Goal: Task Accomplishment & Management: Manage account settings

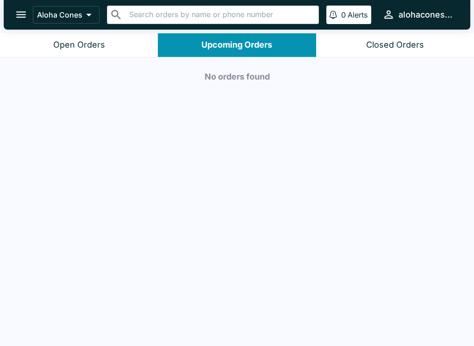
click at [124, 46] on button "Open Orders" at bounding box center [79, 45] width 158 height 24
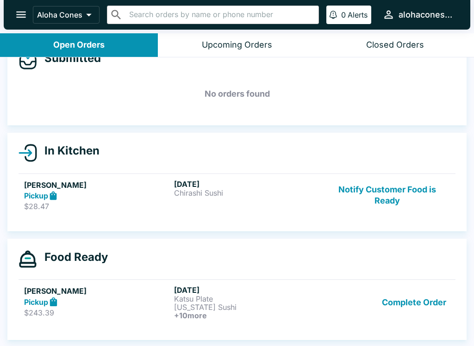
scroll to position [25, 0]
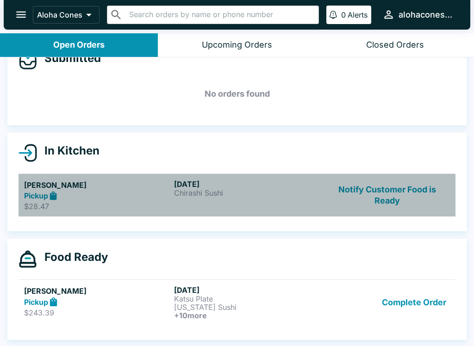
click at [304, 195] on p "Chirashi Sushi" at bounding box center [247, 193] width 146 height 8
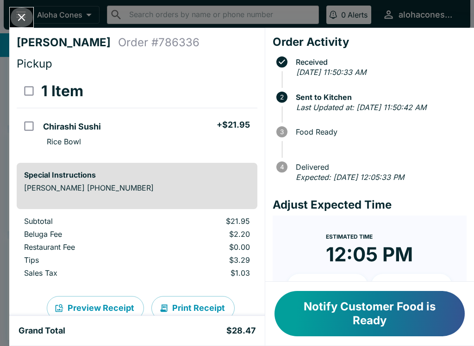
click at [30, 16] on button "Close" at bounding box center [22, 17] width 24 height 20
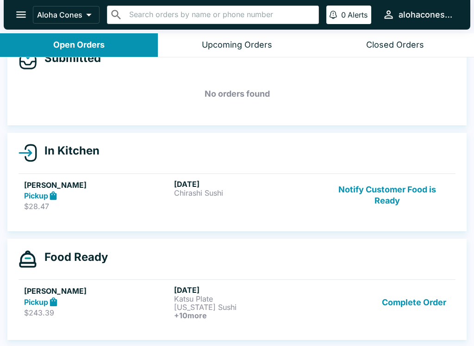
scroll to position [1, 0]
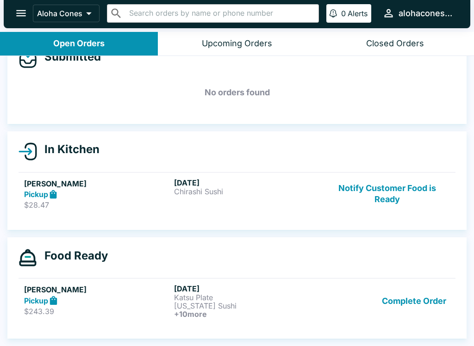
click at [273, 308] on p "[US_STATE] Sushi" at bounding box center [247, 306] width 146 height 8
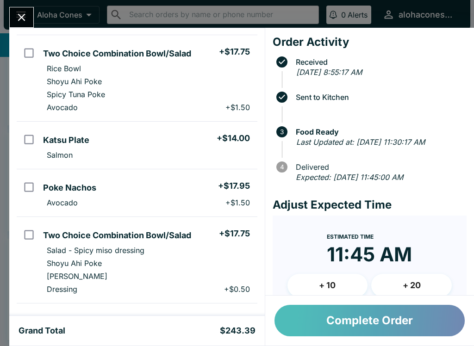
click at [354, 321] on button "Complete Order" at bounding box center [370, 320] width 190 height 31
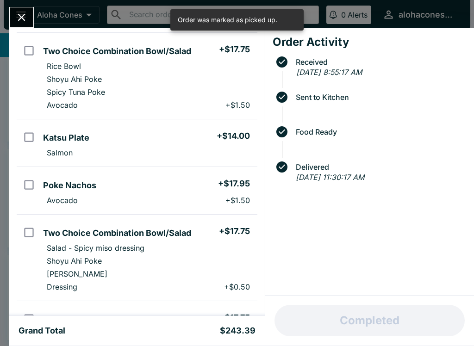
scroll to position [457, 0]
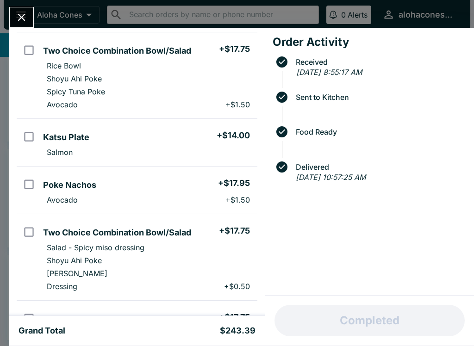
click at [365, 264] on div "Order Activity Received [DATE] 8:55:17 AM Sent to Kitchen Food Ready Delivered …" at bounding box center [369, 162] width 209 height 268
click at [357, 264] on div "Order Activity Received [DATE] 8:55:17 AM Sent to Kitchen Food Ready Delivered …" at bounding box center [369, 162] width 209 height 268
click at [29, 23] on button "Close" at bounding box center [22, 17] width 24 height 20
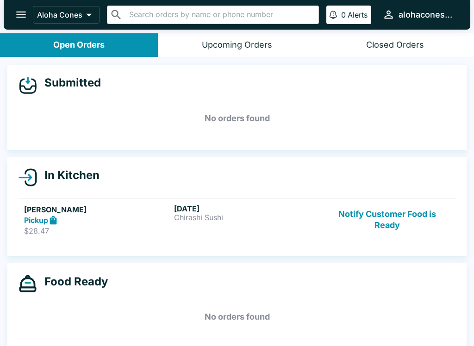
click at [98, 204] on h5 "[PERSON_NAME]" at bounding box center [97, 209] width 146 height 11
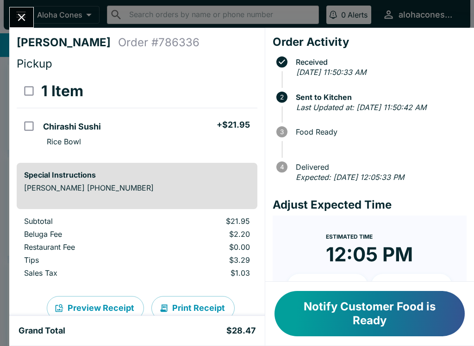
click at [22, 7] on button "Close" at bounding box center [22, 17] width 24 height 20
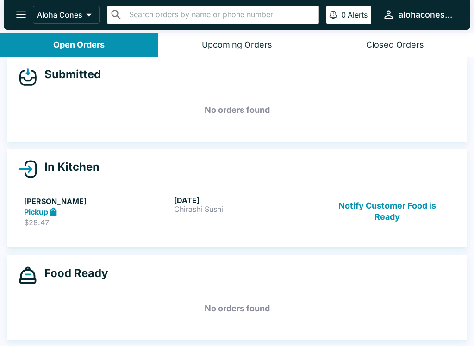
scroll to position [1, 0]
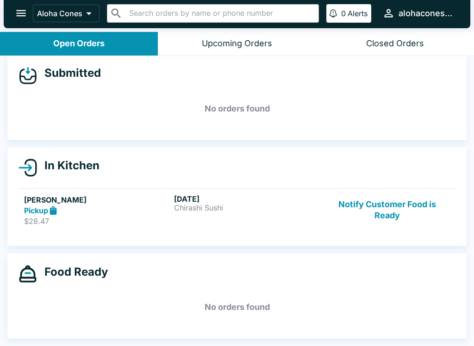
click at [163, 208] on div "Pickup" at bounding box center [97, 211] width 146 height 11
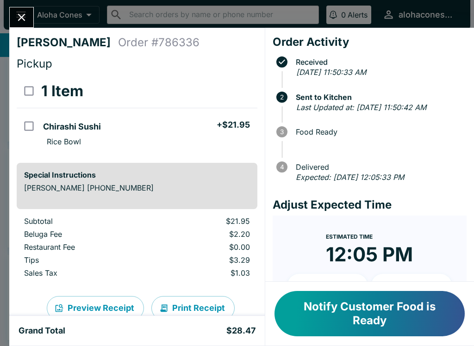
click at [371, 149] on div at bounding box center [379, 143] width 167 height 12
click at [145, 257] on p "Tips" at bounding box center [85, 260] width 122 height 9
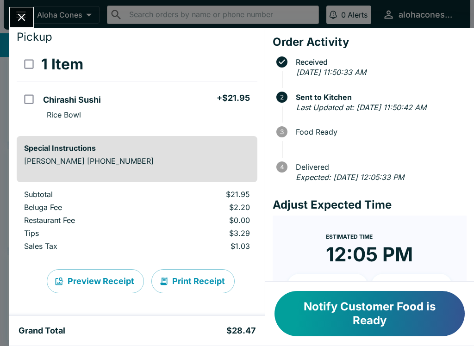
scroll to position [27, 0]
click at [343, 136] on span "Food Ready" at bounding box center [379, 132] width 176 height 8
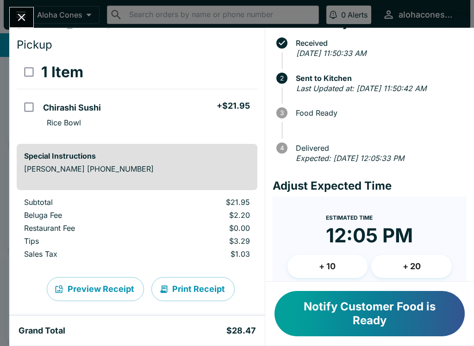
scroll to position [20, 0]
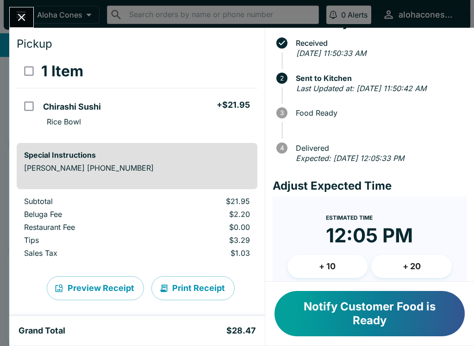
click at [32, 9] on div at bounding box center [21, 17] width 25 height 21
click at [28, 18] on icon "Close" at bounding box center [21, 17] width 13 height 13
click at [27, 18] on icon "open drawer" at bounding box center [21, 14] width 13 height 13
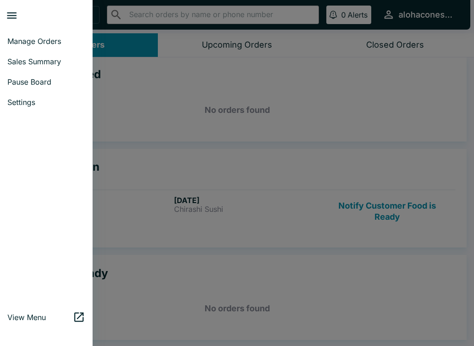
click at [157, 215] on div at bounding box center [237, 173] width 474 height 346
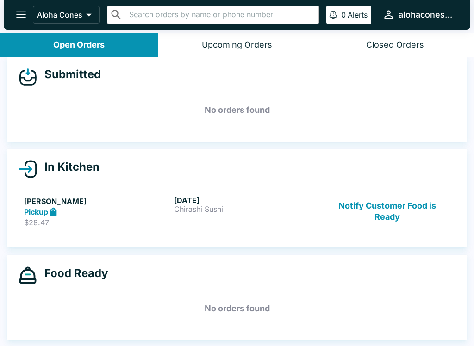
click at [100, 260] on div "Food Ready No orders found" at bounding box center [237, 297] width 460 height 85
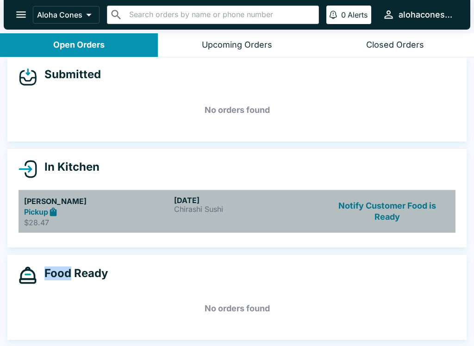
click at [131, 231] on link "[PERSON_NAME] Pickup $28.47 [DATE] Chirashi Sushi Notify Customer Food is Ready" at bounding box center [237, 212] width 437 height 44
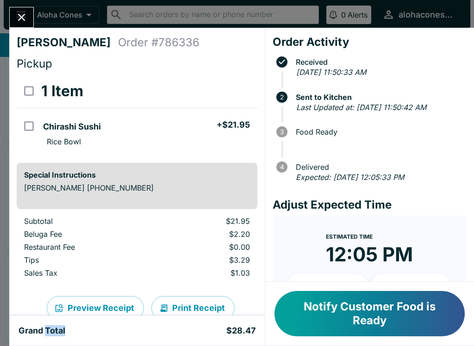
click at [113, 339] on div "Grand Total $28.47" at bounding box center [137, 331] width 256 height 30
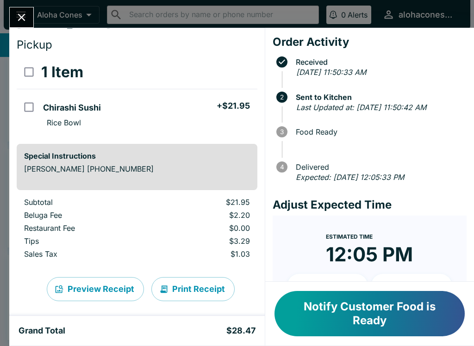
scroll to position [20, 0]
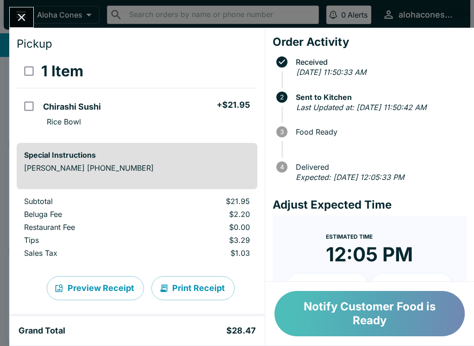
click at [398, 310] on button "Notify Customer Food is Ready" at bounding box center [370, 313] width 190 height 45
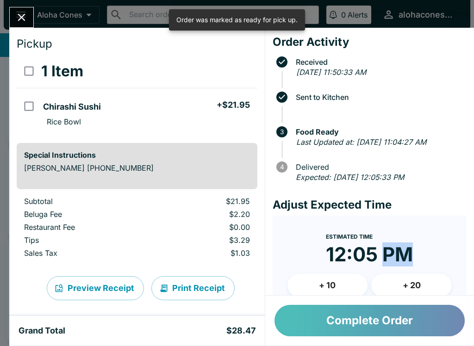
click at [390, 320] on button "Complete Order" at bounding box center [370, 320] width 190 height 31
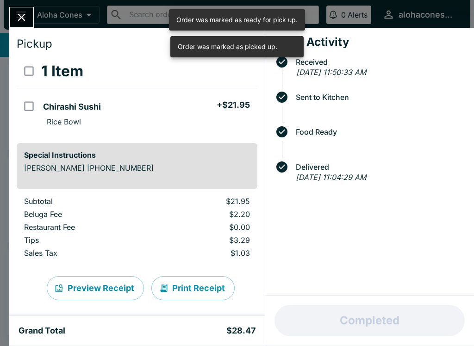
click at [20, 18] on icon "Close" at bounding box center [21, 17] width 13 height 13
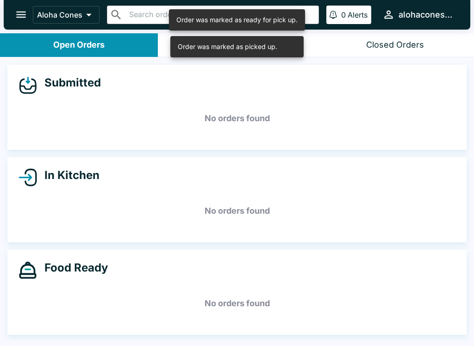
click at [397, 46] on div "Closed Orders" at bounding box center [395, 45] width 58 height 11
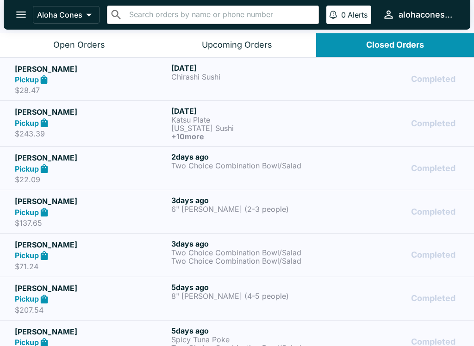
click at [240, 307] on div "[DATE] 8" [PERSON_NAME] (4-5 people)" at bounding box center [247, 299] width 153 height 32
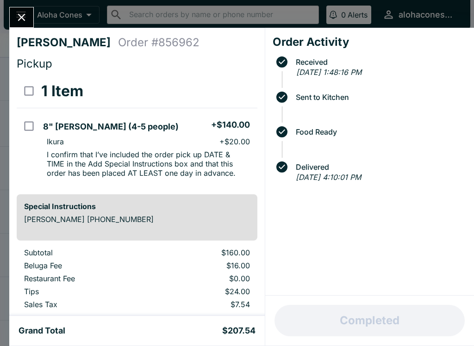
click at [27, 13] on icon "Close" at bounding box center [21, 17] width 13 height 13
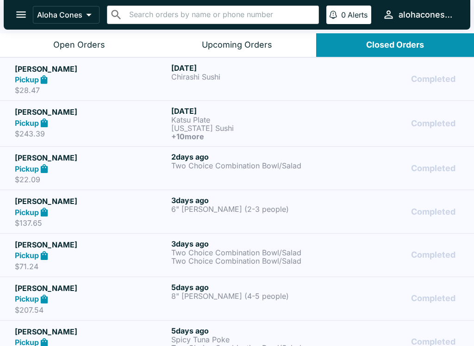
click at [242, 205] on p "6" [PERSON_NAME] (2-3 people)" at bounding box center [247, 209] width 153 height 8
click at [203, 211] on p "6" [PERSON_NAME] (2-3 people)" at bounding box center [247, 209] width 153 height 8
click at [82, 37] on button "Open Orders" at bounding box center [79, 45] width 158 height 24
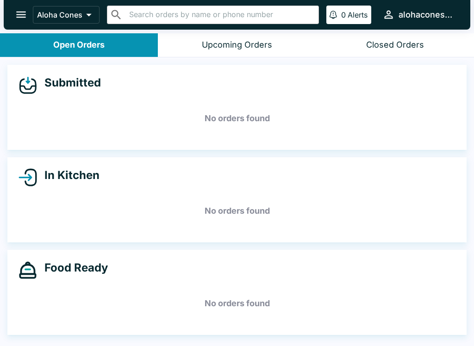
click at [248, 38] on button "Upcoming Orders" at bounding box center [237, 45] width 158 height 24
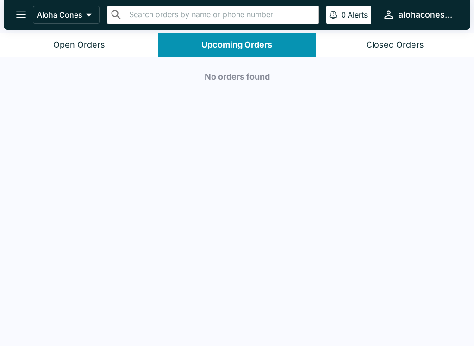
click at [380, 40] on div "Closed Orders" at bounding box center [395, 45] width 58 height 11
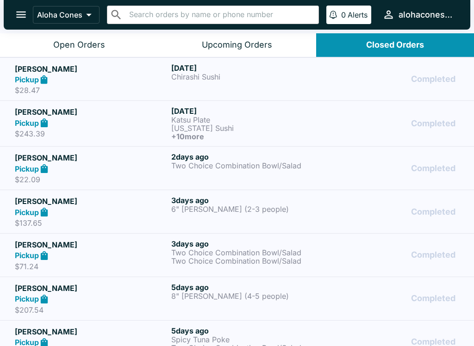
click at [103, 203] on h5 "[PERSON_NAME]" at bounding box center [91, 201] width 153 height 11
click at [162, 160] on h5 "[PERSON_NAME]" at bounding box center [91, 157] width 153 height 11
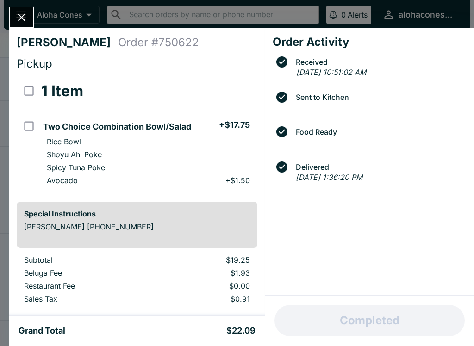
click at [20, 15] on icon "Close" at bounding box center [21, 17] width 7 height 7
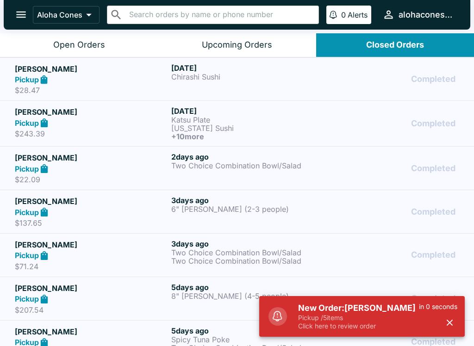
click at [369, 318] on p "Pickup / 5 items" at bounding box center [358, 318] width 121 height 8
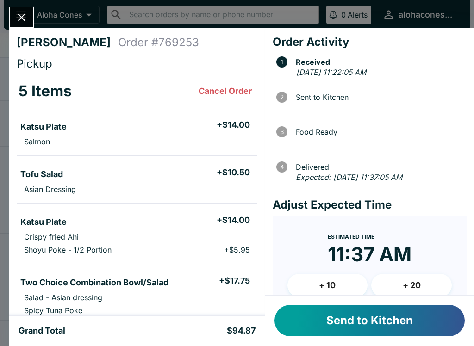
click at [390, 328] on button "Send to Kitchen" at bounding box center [370, 320] width 190 height 31
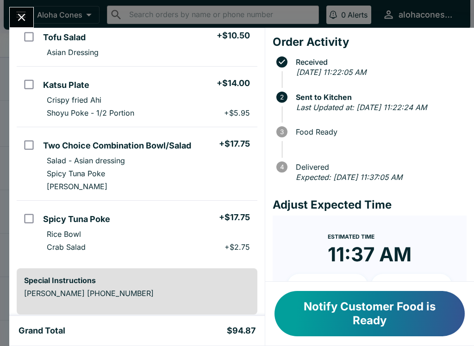
scroll to position [143, 0]
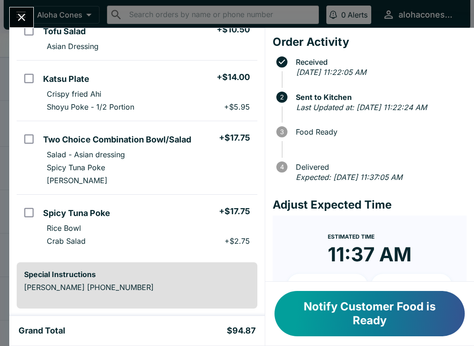
click at [347, 309] on button "Notify Customer Food is Ready" at bounding box center [370, 313] width 190 height 45
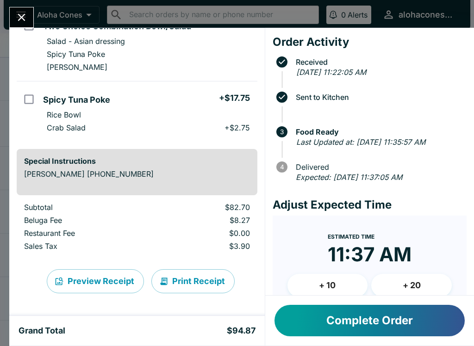
scroll to position [257, 0]
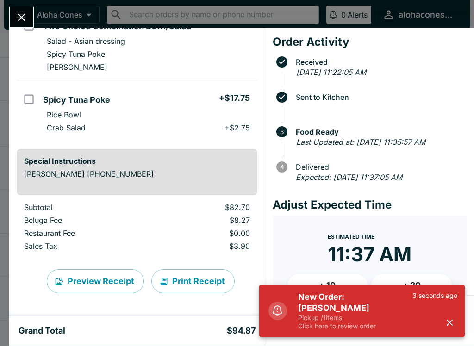
click at [21, 16] on icon "Close" at bounding box center [21, 17] width 13 height 13
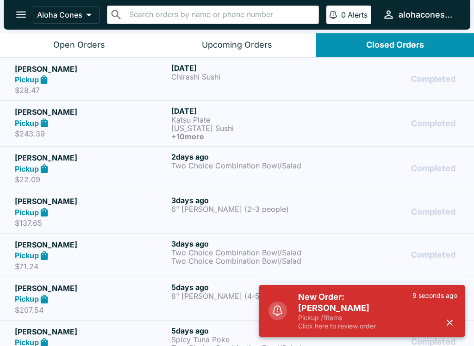
click at [245, 45] on div "Upcoming Orders" at bounding box center [237, 45] width 70 height 11
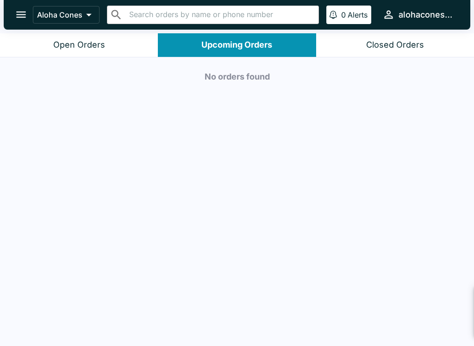
click at [96, 43] on div "Open Orders" at bounding box center [79, 45] width 52 height 11
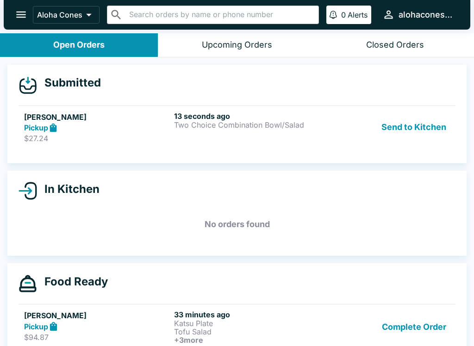
click at [278, 132] on div "13 seconds ago Two Choice Combination Bowl/Salad" at bounding box center [247, 128] width 146 height 32
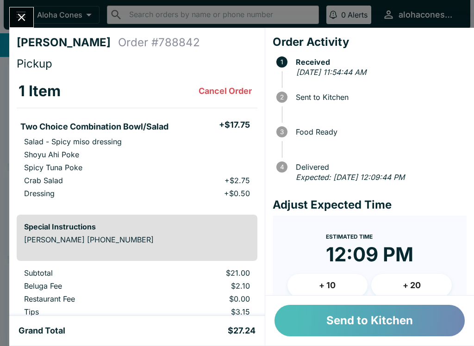
click at [360, 317] on button "Send to Kitchen" at bounding box center [370, 320] width 190 height 31
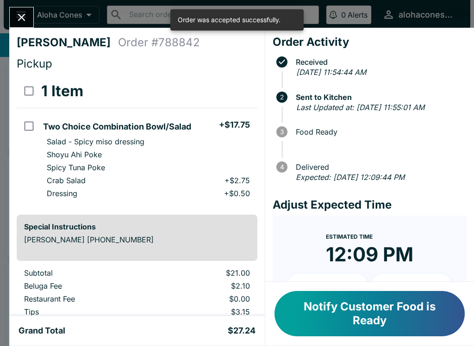
click at [23, 14] on icon "Close" at bounding box center [21, 17] width 13 height 13
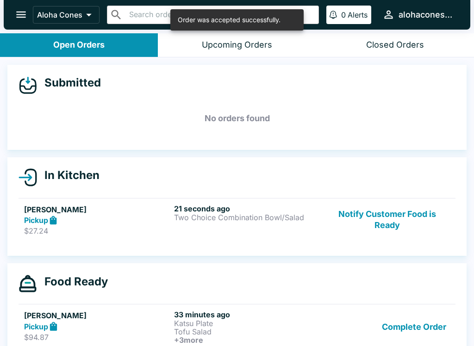
click at [131, 323] on div "Pickup" at bounding box center [97, 326] width 146 height 11
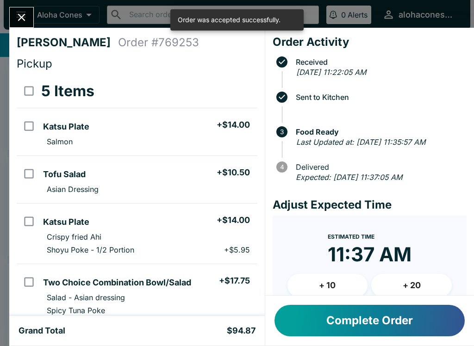
click at [372, 328] on button "Complete Order" at bounding box center [370, 320] width 190 height 31
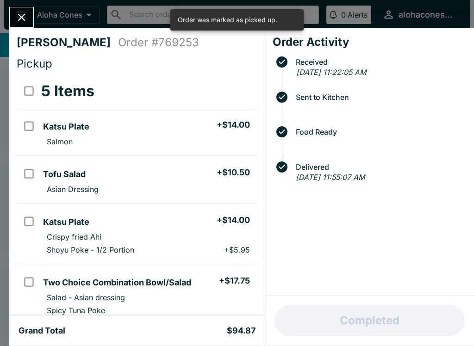
click at [27, 11] on icon "Close" at bounding box center [21, 17] width 13 height 13
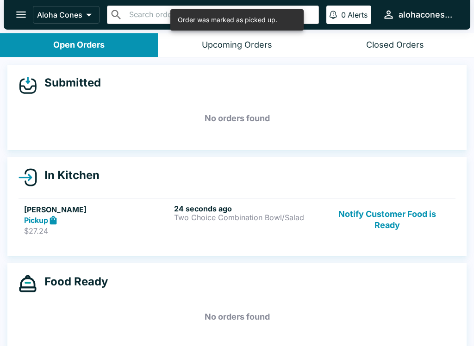
click at [300, 226] on div "24 seconds ago Two Choice Combination Bowl/Salad" at bounding box center [247, 220] width 146 height 32
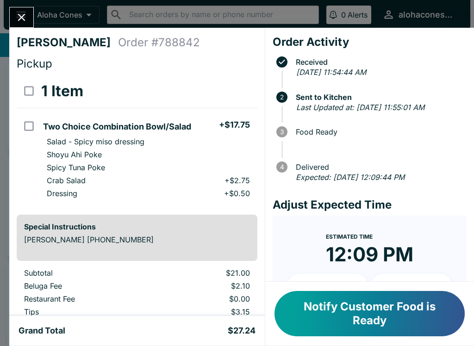
click at [360, 309] on button "Notify Customer Food is Ready" at bounding box center [370, 313] width 190 height 45
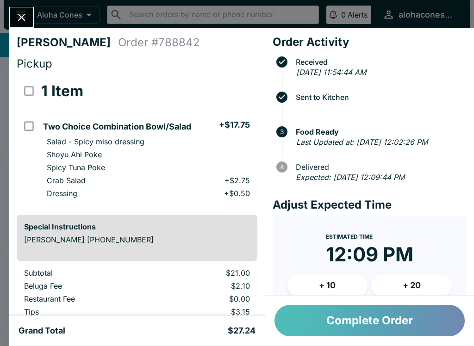
click at [389, 310] on button "Complete Order" at bounding box center [370, 320] width 190 height 31
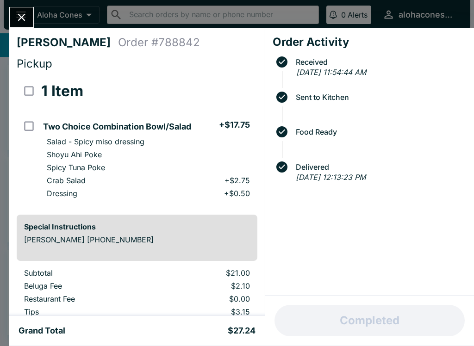
click at [24, 12] on icon "Close" at bounding box center [21, 17] width 13 height 13
